Goal: Information Seeking & Learning: Check status

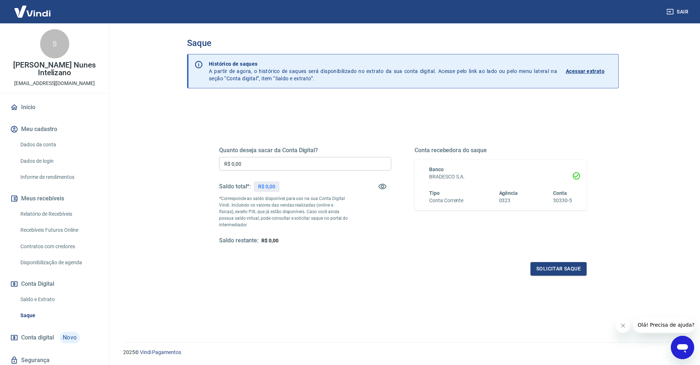
click at [302, 175] on div "Quanto deseja sacar da Conta Digital? R$ 0,00 ​ Saldo total*: R$ 0,00 *Correspo…" at bounding box center [305, 196] width 172 height 98
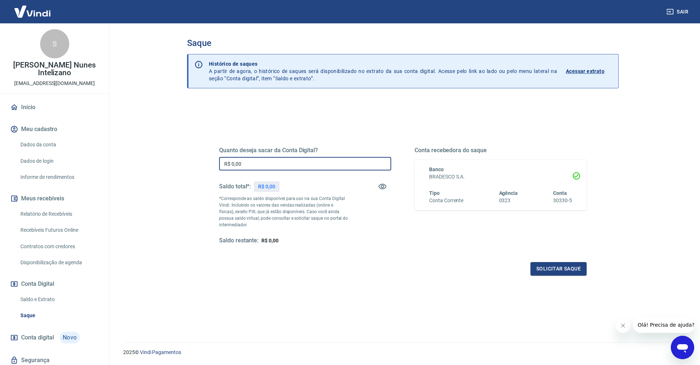
click at [288, 162] on input "R$ 0,00" at bounding box center [305, 163] width 172 height 13
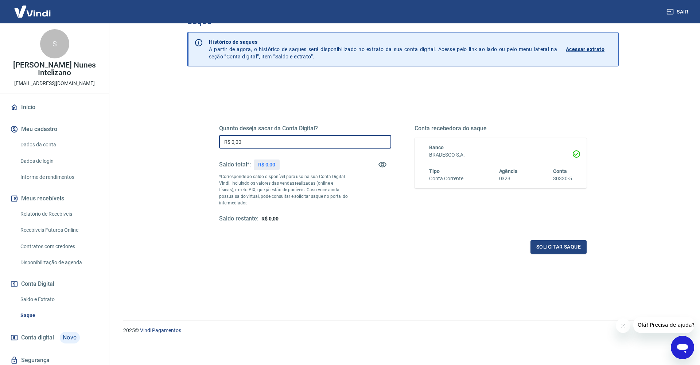
scroll to position [22, 0]
click at [267, 221] on span "R$ 0,00" at bounding box center [270, 219] width 17 height 6
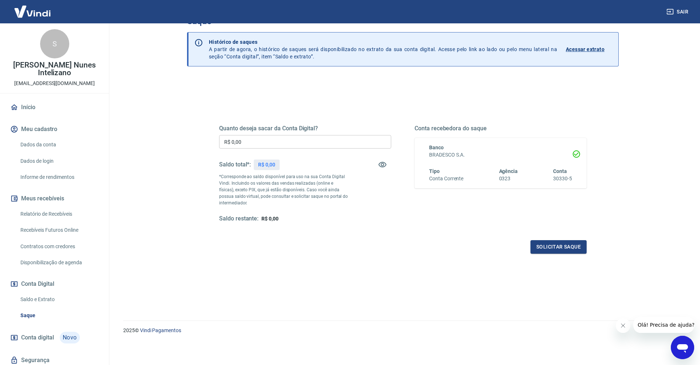
click at [263, 144] on input "R$ 0,00" at bounding box center [305, 141] width 172 height 13
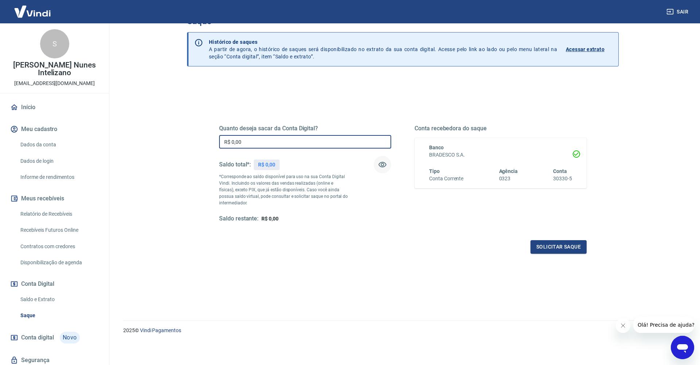
click at [384, 167] on icon "button" at bounding box center [382, 164] width 9 height 9
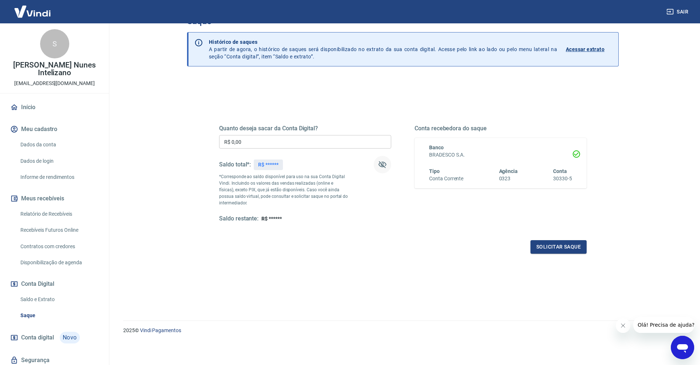
click at [384, 167] on icon "button" at bounding box center [382, 164] width 9 height 9
click at [30, 146] on link "Dados da conta" at bounding box center [59, 144] width 83 height 15
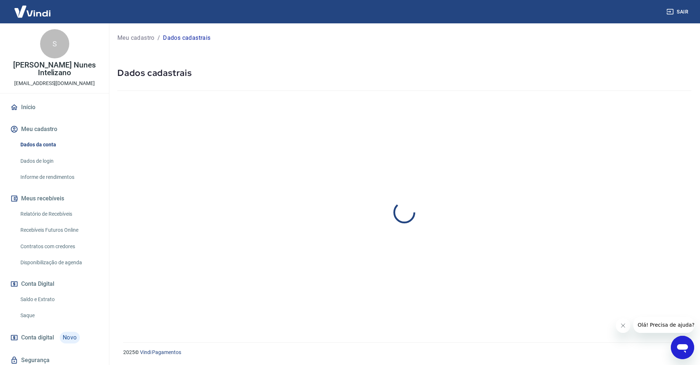
select select "SP"
select select "business"
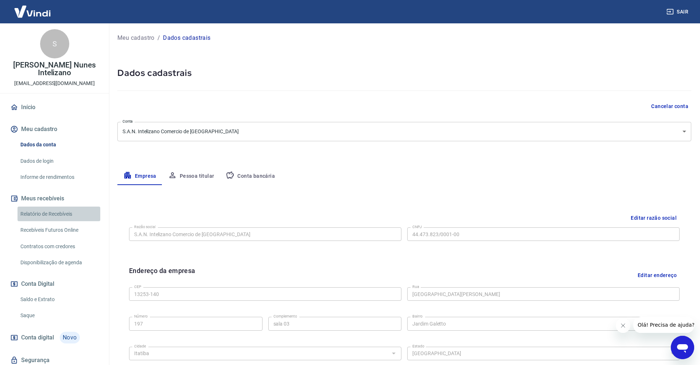
click at [59, 217] on link "Relatório de Recebíveis" at bounding box center [59, 213] width 83 height 15
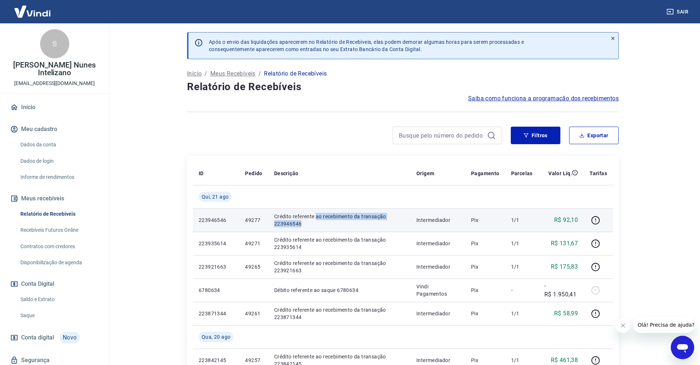
drag, startPoint x: 320, startPoint y: 218, endPoint x: 384, endPoint y: 227, distance: 64.5
click at [384, 227] on p "Crédito referente ao recebimento da transação 223946546" at bounding box center [339, 220] width 131 height 15
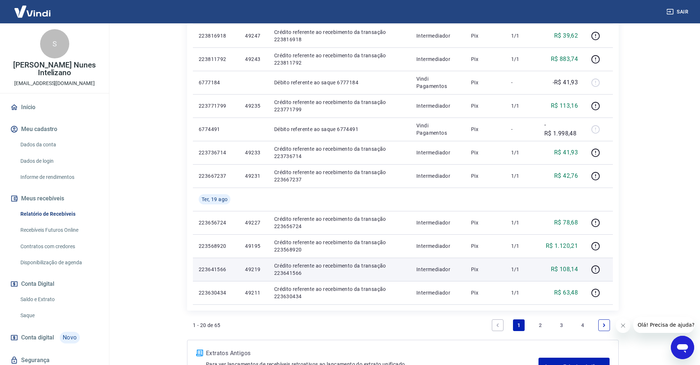
scroll to position [418, 0]
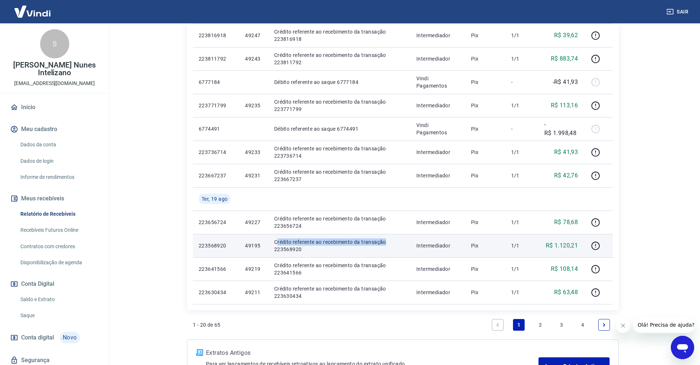
drag, startPoint x: 276, startPoint y: 242, endPoint x: 388, endPoint y: 242, distance: 111.6
click at [388, 242] on p "Crédito referente ao recebimento da transação 223568920" at bounding box center [339, 245] width 131 height 15
drag, startPoint x: 388, startPoint y: 242, endPoint x: 379, endPoint y: 254, distance: 14.5
click at [388, 242] on p "Crédito referente ao recebimento da transação 223568920" at bounding box center [339, 245] width 131 height 15
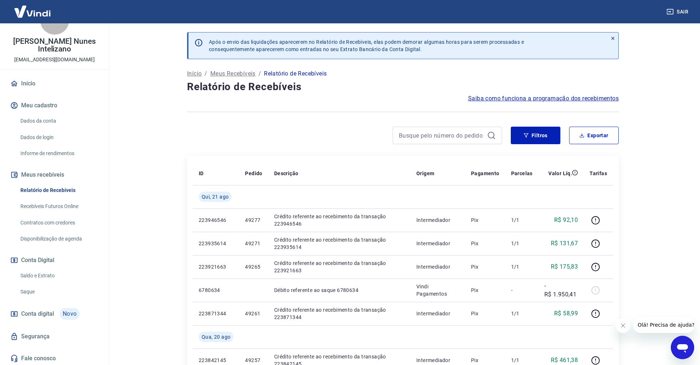
scroll to position [23, 0]
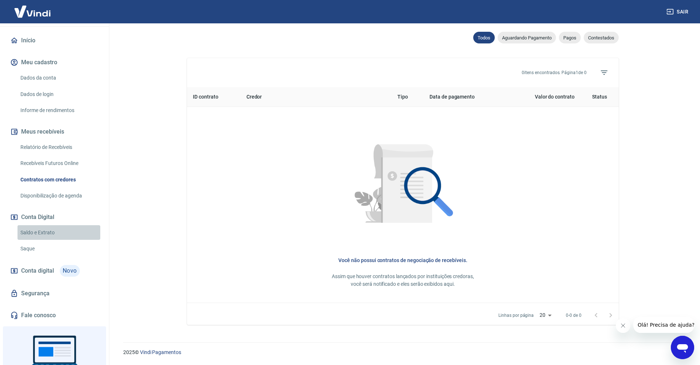
scroll to position [66, 0]
click at [55, 232] on link "Saldo e Extrato" at bounding box center [59, 233] width 83 height 15
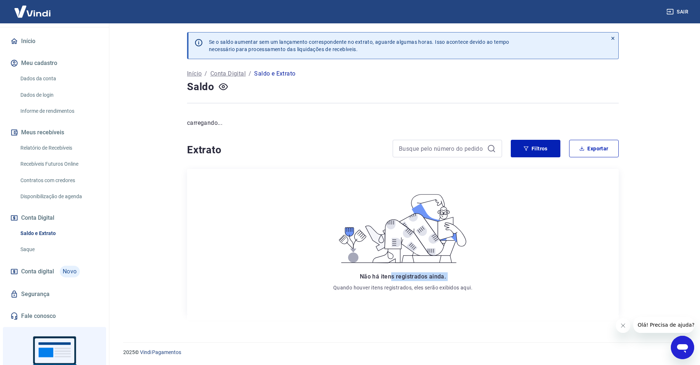
drag, startPoint x: 394, startPoint y: 277, endPoint x: 452, endPoint y: 281, distance: 57.8
click at [452, 281] on div "Não há itens registrados ainda. Quando houver itens registrados, eles serão exi…" at bounding box center [402, 281] width 139 height 19
drag, startPoint x: 450, startPoint y: 281, endPoint x: 452, endPoint y: 296, distance: 14.7
click at [449, 282] on div "Não há itens registrados ainda. Quando houver itens registrados, eles serão exi…" at bounding box center [402, 281] width 139 height 19
drag, startPoint x: 456, startPoint y: 289, endPoint x: 398, endPoint y: 283, distance: 58.3
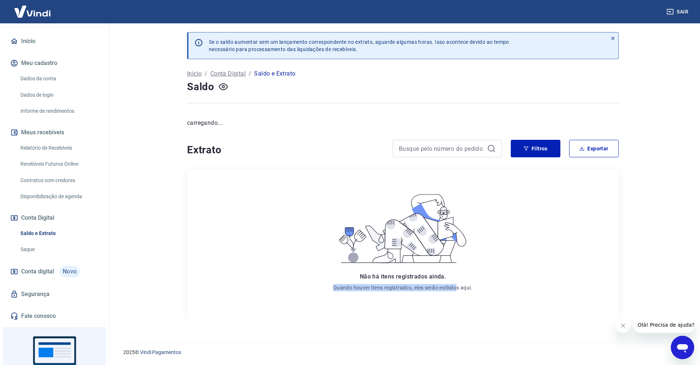
click at [398, 283] on div "Não há itens registrados ainda. Quando houver itens registrados, eles serão exi…" at bounding box center [402, 281] width 139 height 19
drag, startPoint x: 369, startPoint y: 266, endPoint x: 347, endPoint y: 239, distance: 35.5
click at [359, 256] on icon at bounding box center [402, 228] width 139 height 78
click at [26, 41] on link "Início" at bounding box center [55, 41] width 92 height 16
